Goal: Task Accomplishment & Management: Use online tool/utility

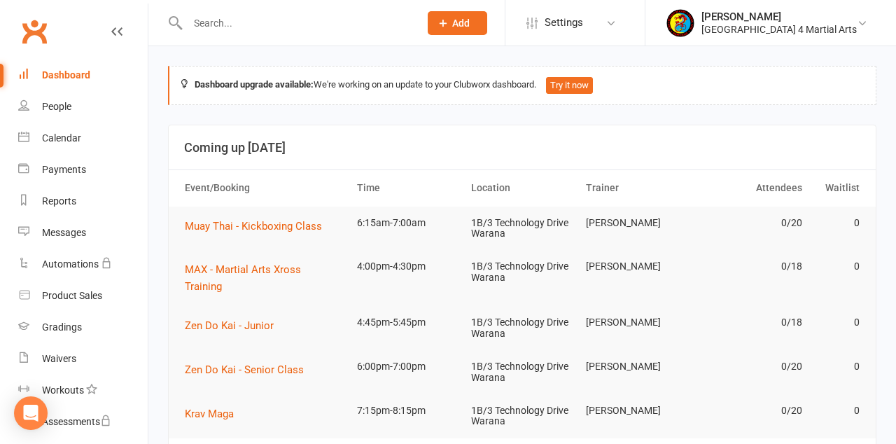
scroll to position [311, 0]
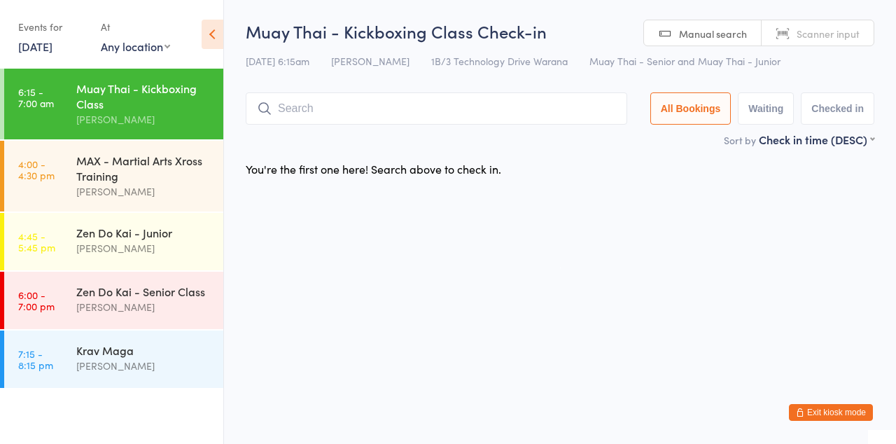
click at [401, 113] on input "search" at bounding box center [436, 108] width 381 height 32
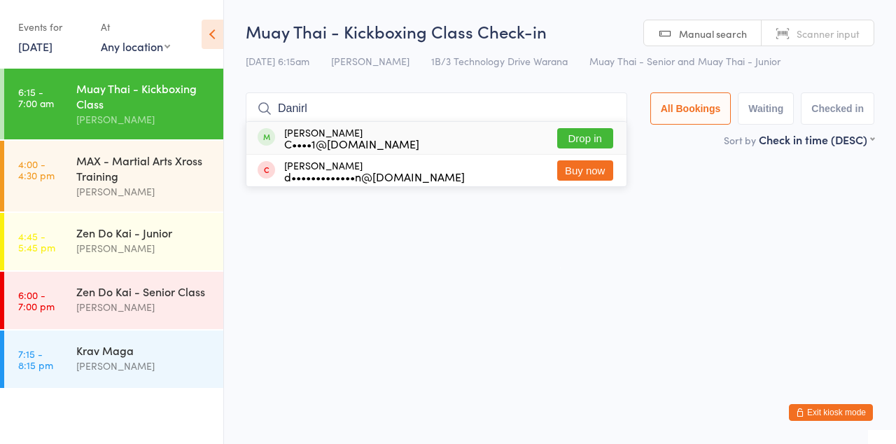
type input "Danirl"
click at [582, 136] on button "Drop in" at bounding box center [585, 138] width 56 height 20
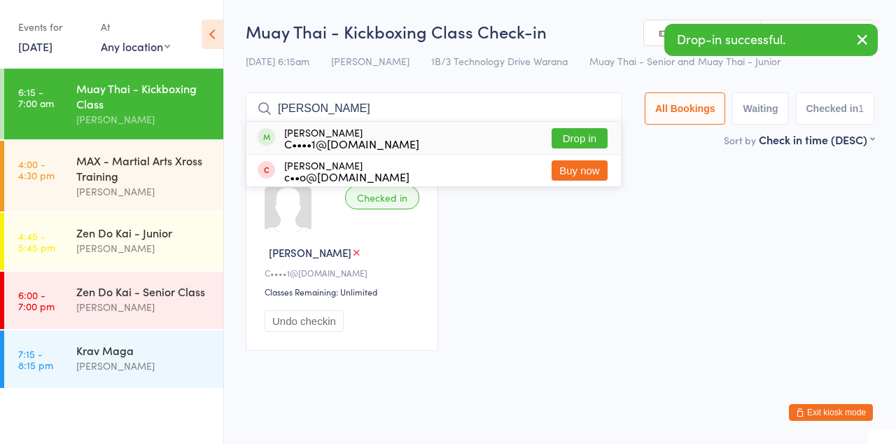
type input "[PERSON_NAME]"
click at [607, 131] on button "Drop in" at bounding box center [580, 138] width 56 height 20
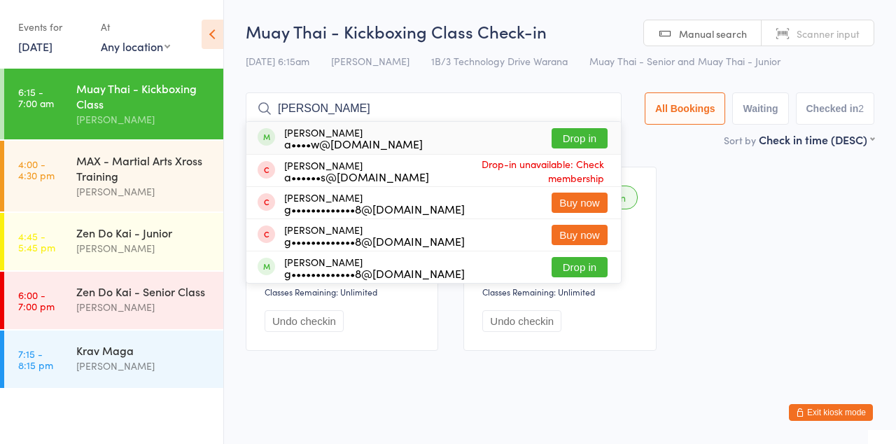
type input "[PERSON_NAME]"
click at [592, 140] on button "Drop in" at bounding box center [580, 138] width 56 height 20
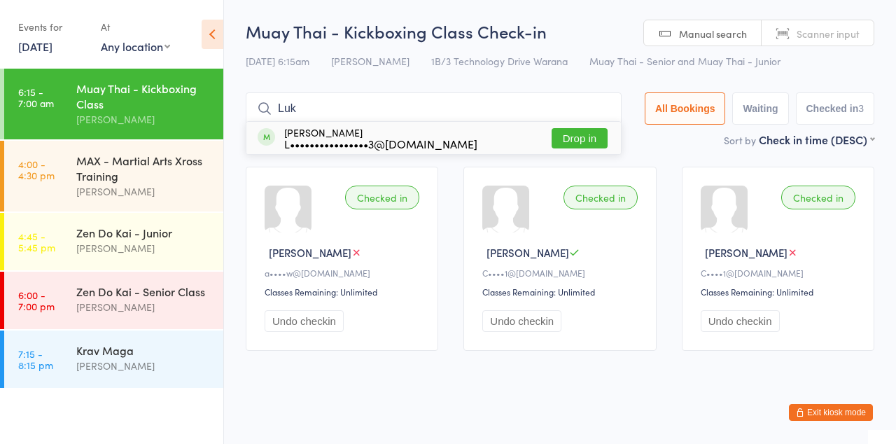
type input "Luk"
click at [585, 141] on button "Drop in" at bounding box center [580, 138] width 56 height 20
